Goal: Information Seeking & Learning: Learn about a topic

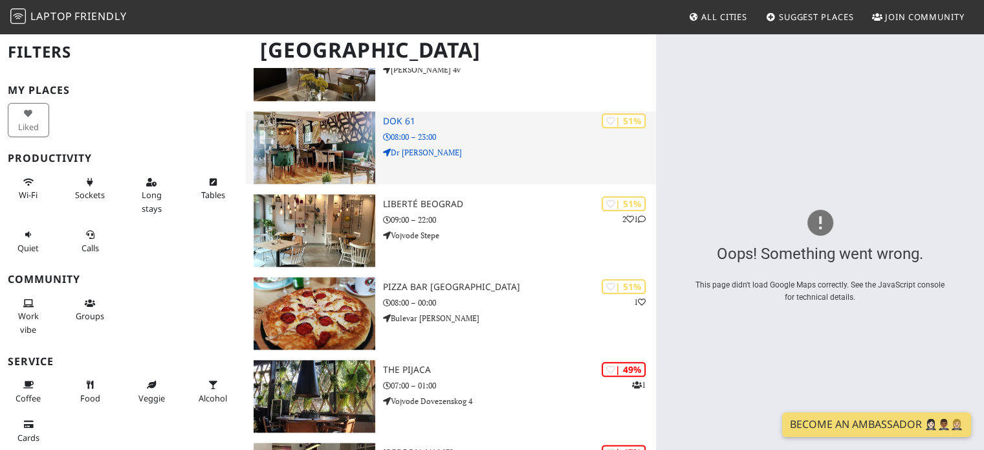
scroll to position [11320, 0]
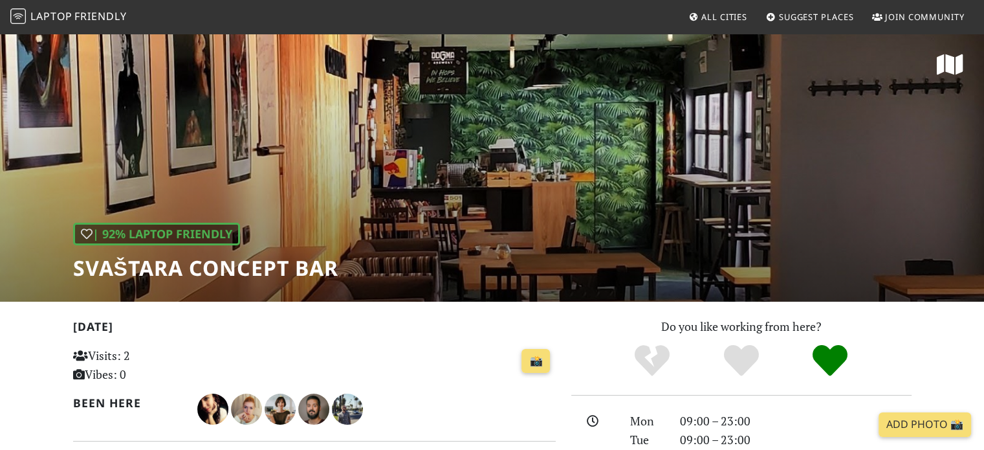
click at [828, 140] on div "| 92% Laptop Friendly Svaštara Concept Bar" at bounding box center [492, 166] width 984 height 269
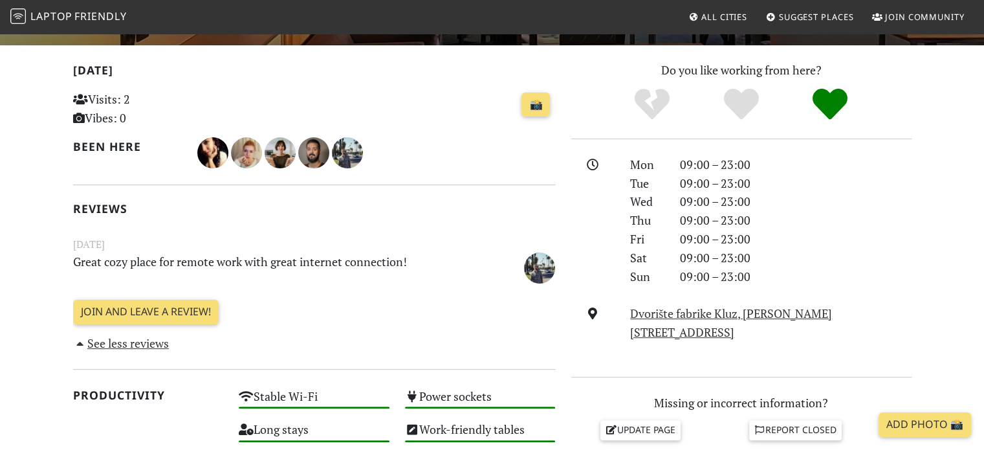
scroll to position [259, 0]
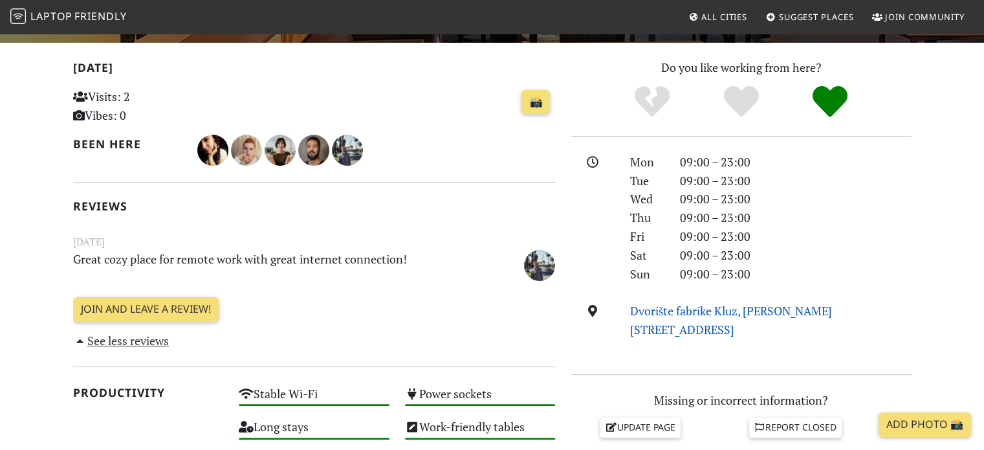
click at [677, 312] on link "Dvorište fabrike Kluz, Mite Ružića 8, 11000, Belgrade" at bounding box center [731, 320] width 202 height 34
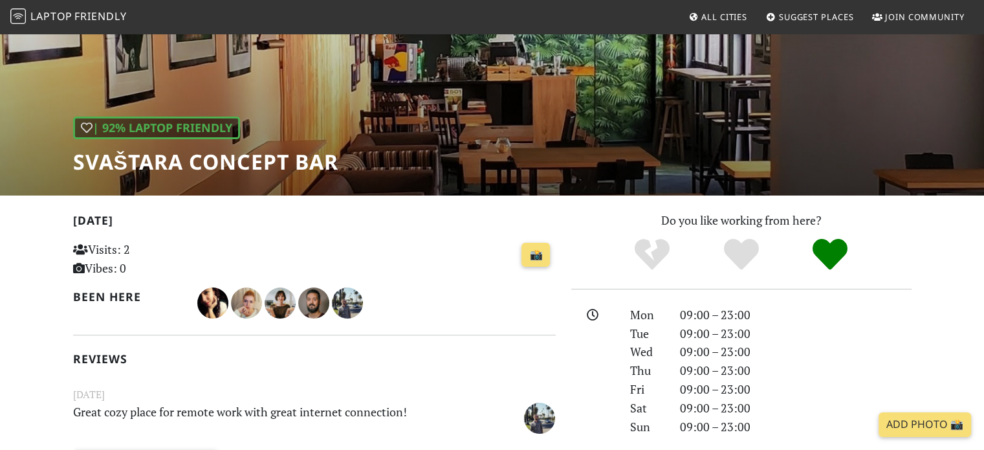
scroll to position [0, 0]
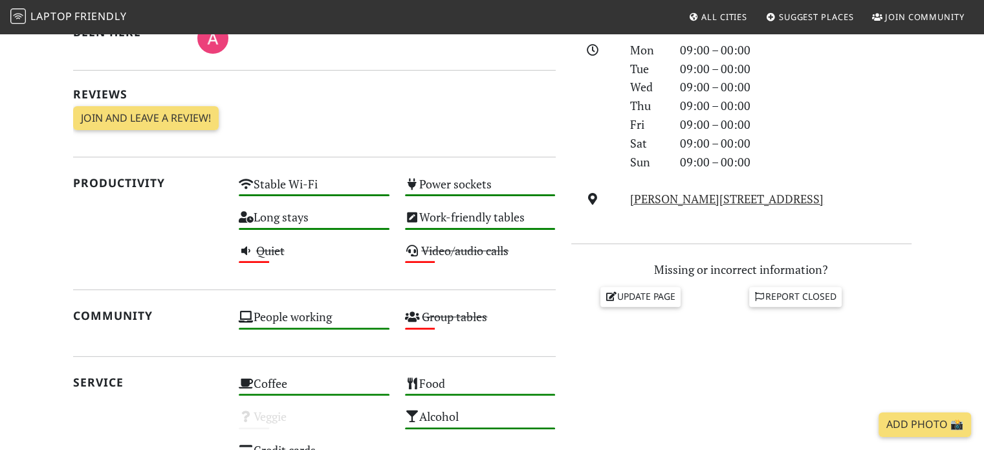
scroll to position [323, 0]
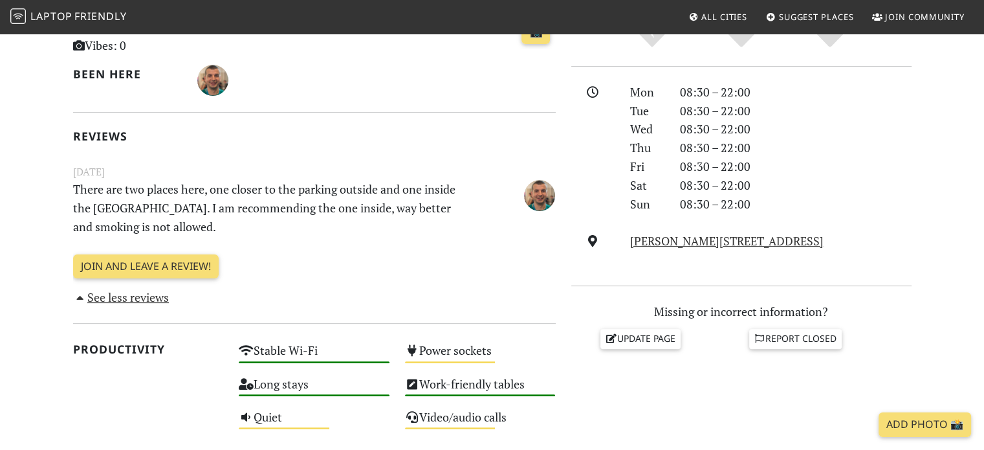
scroll to position [323, 0]
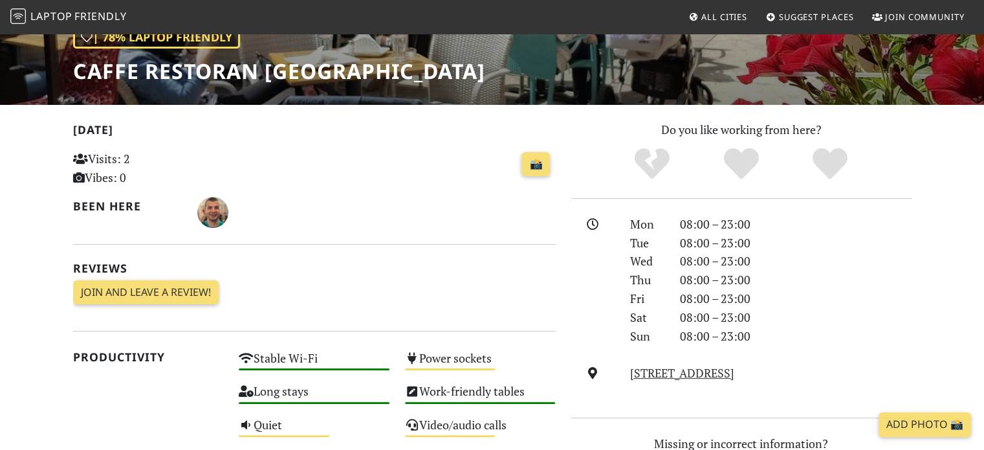
scroll to position [194, 0]
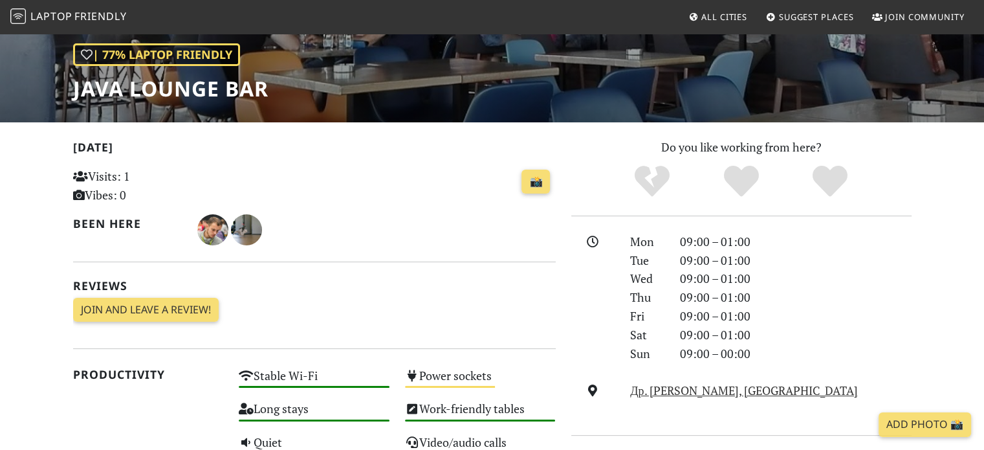
scroll to position [323, 0]
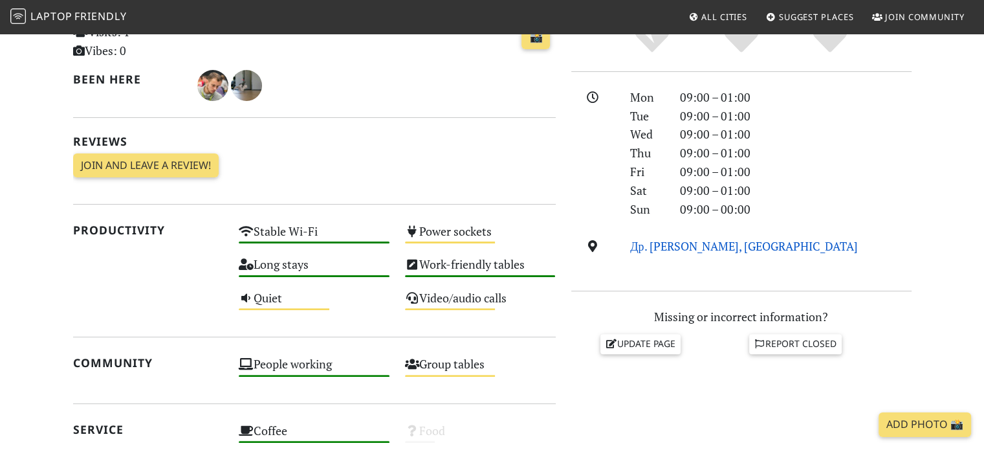
click at [692, 250] on link "Др. [PERSON_NAME], [GEOGRAPHIC_DATA]" at bounding box center [743, 246] width 227 height 16
